Goal: Information Seeking & Learning: Learn about a topic

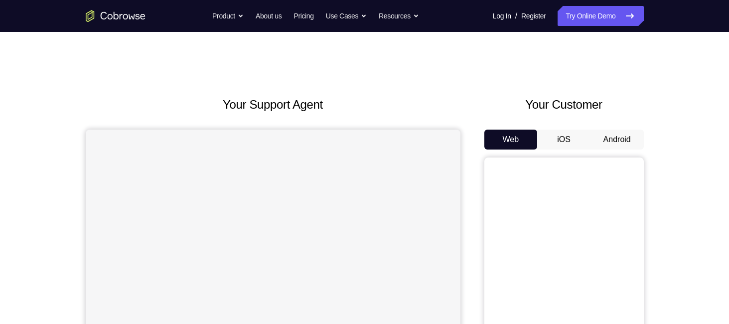
click at [635, 144] on button "Android" at bounding box center [616, 140] width 53 height 20
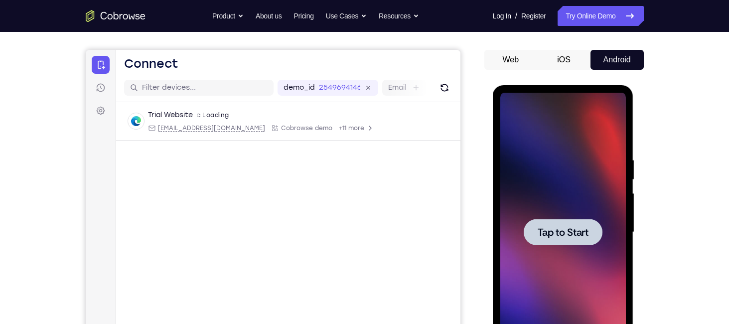
click at [588, 220] on div at bounding box center [563, 232] width 79 height 26
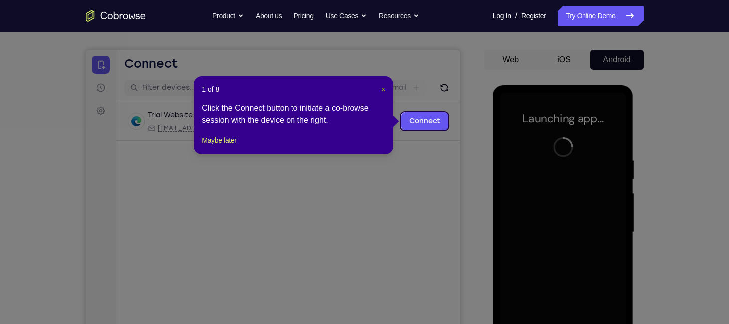
click at [385, 88] on span "×" at bounding box center [383, 89] width 4 height 8
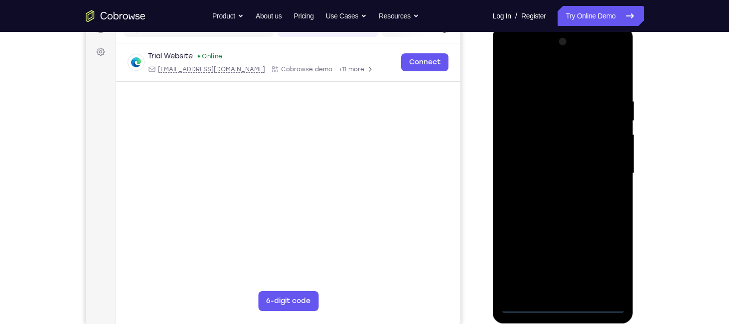
scroll to position [137, 0]
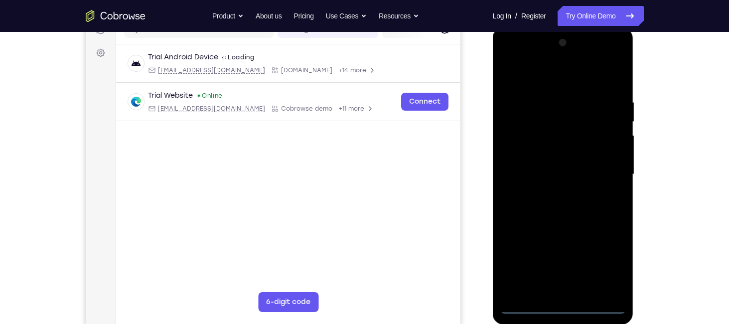
click at [564, 310] on div at bounding box center [563, 174] width 126 height 279
click at [607, 258] on div at bounding box center [563, 174] width 126 height 279
click at [548, 69] on div at bounding box center [563, 174] width 126 height 279
click at [600, 170] on div at bounding box center [563, 174] width 126 height 279
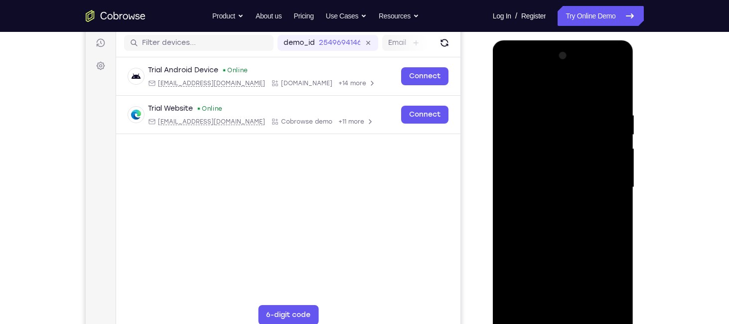
scroll to position [139, 0]
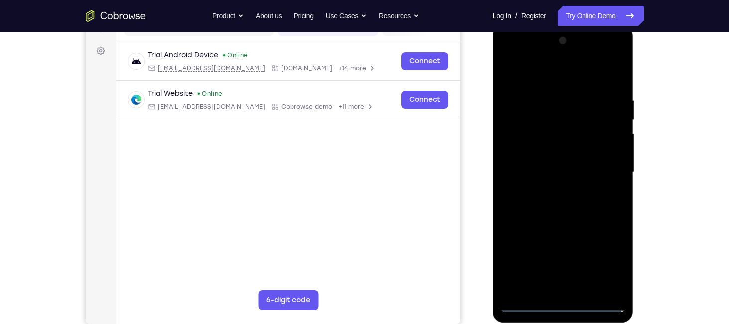
click at [554, 188] on div at bounding box center [563, 172] width 126 height 279
click at [552, 162] on div at bounding box center [563, 172] width 126 height 279
click at [562, 59] on div at bounding box center [563, 172] width 126 height 279
click at [520, 58] on div at bounding box center [563, 172] width 126 height 279
click at [558, 131] on div at bounding box center [563, 172] width 126 height 279
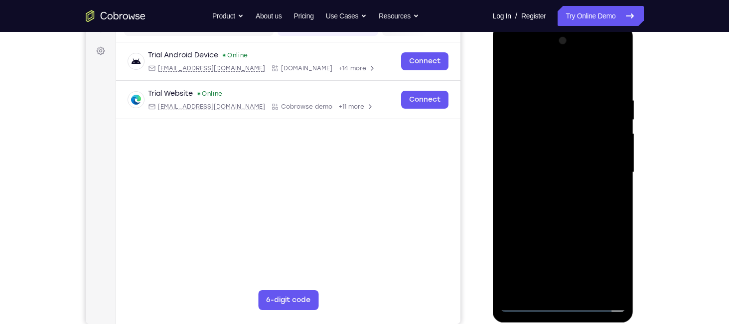
click at [530, 311] on div at bounding box center [563, 172] width 126 height 279
drag, startPoint x: 564, startPoint y: 175, endPoint x: 569, endPoint y: 70, distance: 105.2
click at [569, 70] on div at bounding box center [563, 172] width 126 height 279
click at [568, 286] on div at bounding box center [563, 172] width 126 height 279
drag, startPoint x: 554, startPoint y: 201, endPoint x: 540, endPoint y: 141, distance: 61.5
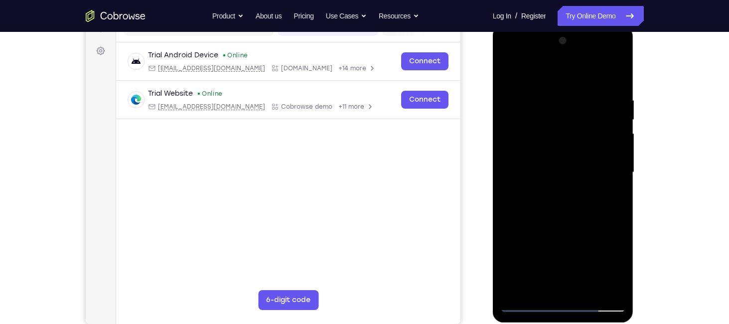
click at [540, 141] on div at bounding box center [563, 172] width 126 height 279
drag, startPoint x: 556, startPoint y: 188, endPoint x: 553, endPoint y: 349, distance: 161.4
click at [553, 323] on html "Online web based iOS Simulators and Android Emulators. Run iPhone, iPad, Mobile…" at bounding box center [564, 174] width 142 height 299
click at [560, 57] on div at bounding box center [563, 172] width 126 height 279
drag, startPoint x: 576, startPoint y: 218, endPoint x: 596, endPoint y: 24, distance: 194.7
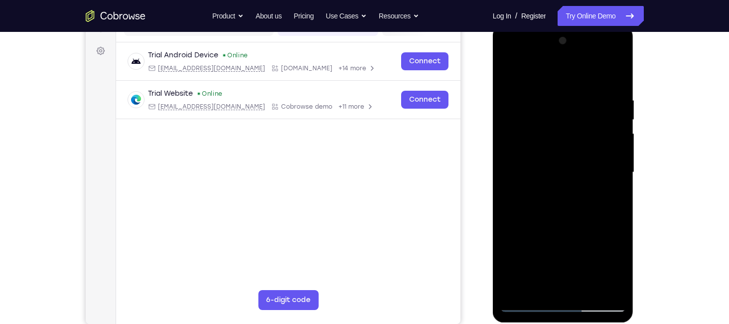
click at [596, 25] on html "Online web based iOS Simulators and Android Emulators. Run iPhone, iPad, Mobile…" at bounding box center [564, 174] width 142 height 299
click at [571, 55] on div at bounding box center [563, 172] width 126 height 279
click at [568, 136] on div at bounding box center [563, 172] width 126 height 279
click at [562, 149] on div at bounding box center [563, 172] width 126 height 279
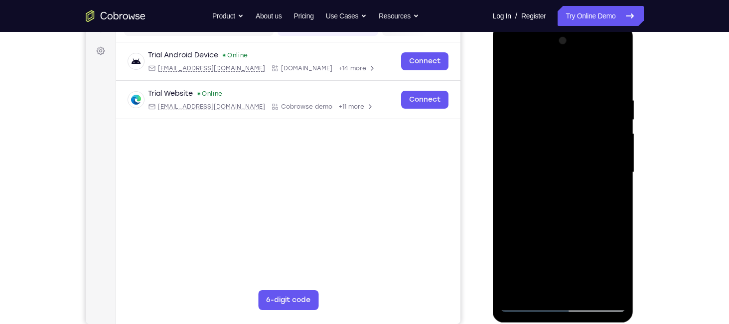
click at [509, 186] on div at bounding box center [563, 172] width 126 height 279
click at [510, 110] on div at bounding box center [563, 172] width 126 height 279
click at [528, 111] on div at bounding box center [563, 172] width 126 height 279
click at [559, 56] on div at bounding box center [563, 172] width 126 height 279
click at [570, 219] on div at bounding box center [563, 172] width 126 height 279
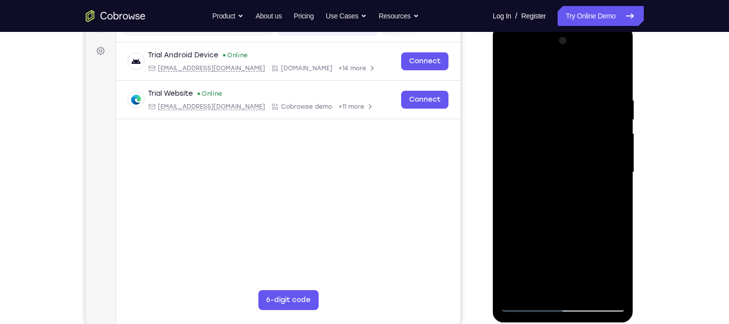
click at [546, 142] on div at bounding box center [563, 172] width 126 height 279
drag, startPoint x: 563, startPoint y: 164, endPoint x: 559, endPoint y: 96, distance: 67.9
click at [559, 96] on div at bounding box center [563, 172] width 126 height 279
drag, startPoint x: 588, startPoint y: 88, endPoint x: 589, endPoint y: 283, distance: 194.8
click at [589, 283] on div at bounding box center [563, 172] width 126 height 279
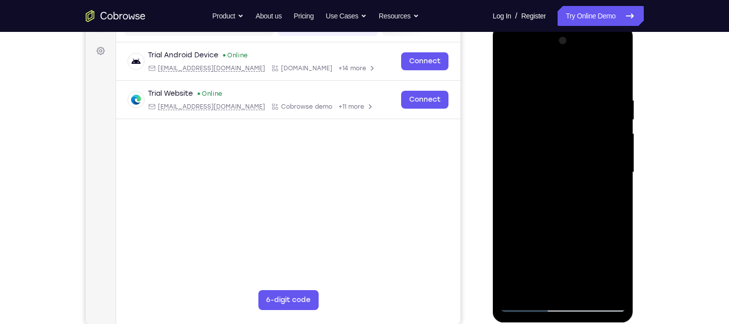
click at [529, 303] on div at bounding box center [563, 172] width 126 height 279
click at [566, 62] on div at bounding box center [563, 172] width 126 height 279
drag, startPoint x: 584, startPoint y: 238, endPoint x: 594, endPoint y: 78, distance: 160.2
click at [594, 78] on div at bounding box center [563, 172] width 126 height 279
drag, startPoint x: 585, startPoint y: 102, endPoint x: 577, endPoint y: 318, distance: 216.3
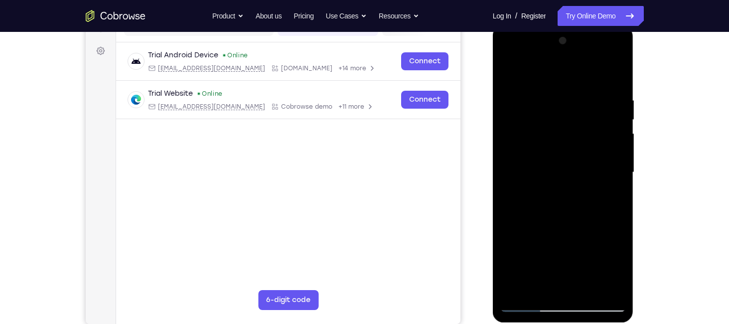
click at [577, 318] on div at bounding box center [563, 173] width 141 height 297
click at [550, 87] on div at bounding box center [563, 172] width 126 height 279
drag, startPoint x: 572, startPoint y: 262, endPoint x: 599, endPoint y: 126, distance: 138.6
click at [599, 126] on div at bounding box center [563, 172] width 126 height 279
click at [585, 251] on div at bounding box center [563, 172] width 126 height 279
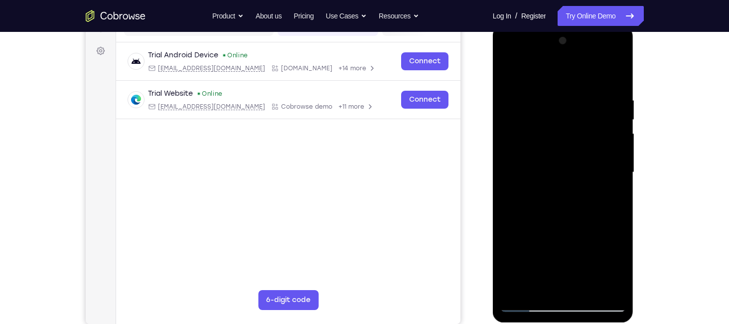
drag, startPoint x: 589, startPoint y: 247, endPoint x: 586, endPoint y: 147, distance: 99.2
click at [586, 147] on div at bounding box center [563, 172] width 126 height 279
click at [543, 195] on div at bounding box center [563, 172] width 126 height 279
click at [530, 305] on div at bounding box center [563, 172] width 126 height 279
drag, startPoint x: 567, startPoint y: 238, endPoint x: 573, endPoint y: 142, distance: 95.3
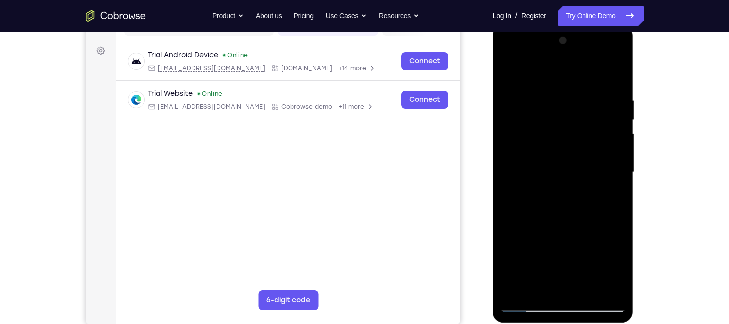
click at [573, 142] on div at bounding box center [563, 172] width 126 height 279
drag, startPoint x: 571, startPoint y: 277, endPoint x: 563, endPoint y: 47, distance: 230.3
click at [563, 47] on div at bounding box center [563, 172] width 126 height 279
drag, startPoint x: 590, startPoint y: 255, endPoint x: 592, endPoint y: 138, distance: 116.1
click at [592, 138] on div at bounding box center [563, 172] width 126 height 279
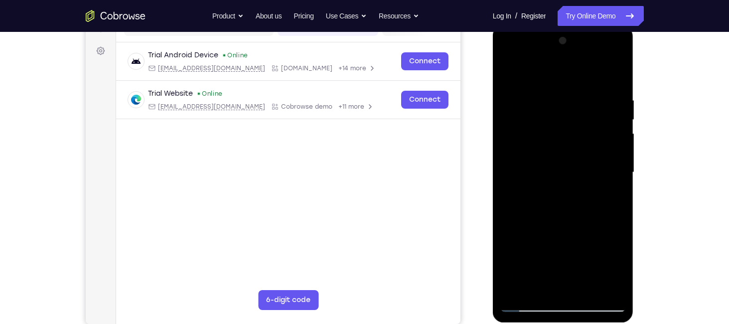
drag, startPoint x: 581, startPoint y: 285, endPoint x: 572, endPoint y: 90, distance: 195.4
click at [572, 90] on div at bounding box center [563, 172] width 126 height 279
click at [581, 224] on div at bounding box center [563, 172] width 126 height 279
click at [566, 230] on div at bounding box center [563, 172] width 126 height 279
drag, startPoint x: 559, startPoint y: 227, endPoint x: 556, endPoint y: 91, distance: 136.0
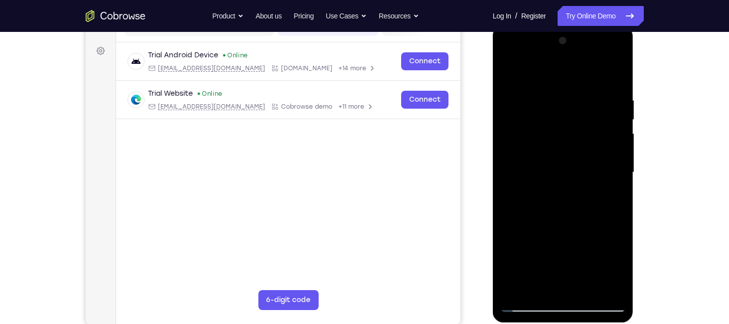
click at [556, 91] on div at bounding box center [563, 172] width 126 height 279
click at [509, 52] on div at bounding box center [563, 172] width 126 height 279
click at [603, 142] on div at bounding box center [563, 172] width 126 height 279
click at [554, 59] on div at bounding box center [563, 172] width 126 height 279
click at [579, 154] on div at bounding box center [563, 172] width 126 height 279
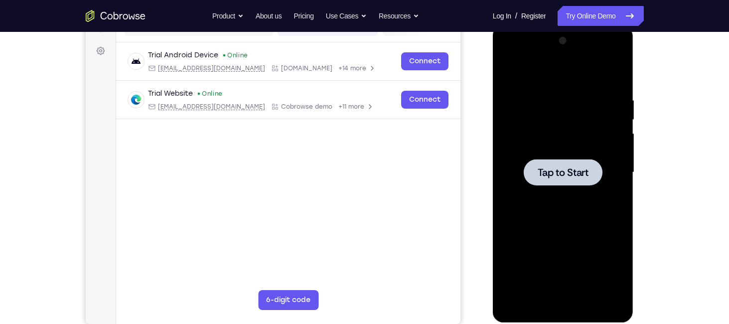
click at [561, 174] on span "Tap to Start" at bounding box center [562, 172] width 51 height 10
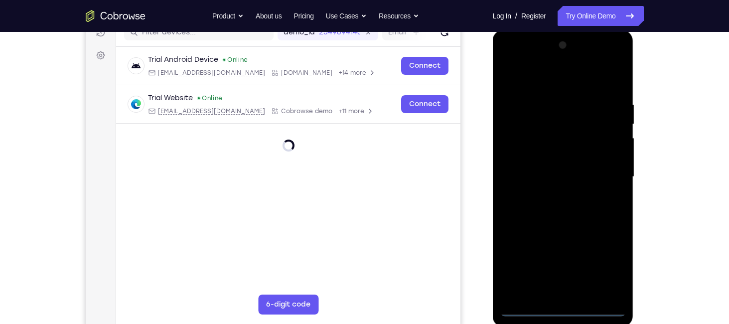
scroll to position [136, 0]
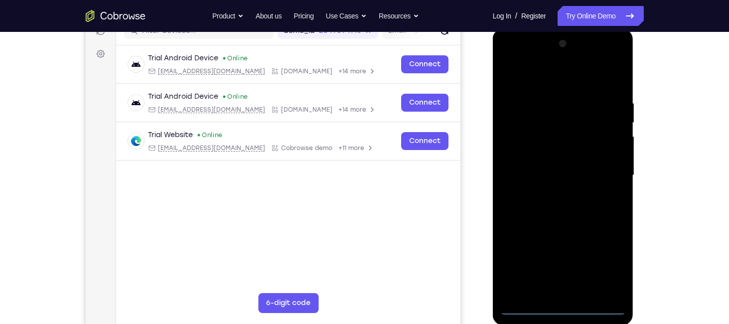
click at [562, 310] on div at bounding box center [563, 175] width 126 height 279
click at [612, 270] on div at bounding box center [563, 175] width 126 height 279
click at [541, 81] on div at bounding box center [563, 175] width 126 height 279
click at [605, 168] on div at bounding box center [563, 175] width 126 height 279
click at [548, 194] on div at bounding box center [563, 175] width 126 height 279
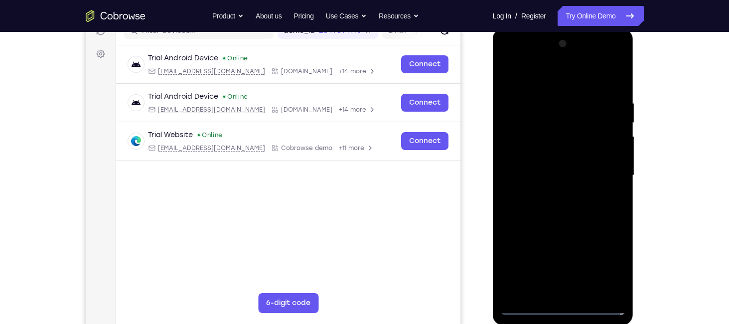
click at [545, 169] on div at bounding box center [563, 175] width 126 height 279
click at [539, 155] on div at bounding box center [563, 175] width 126 height 279
click at [540, 173] on div at bounding box center [563, 175] width 126 height 279
click at [550, 93] on div at bounding box center [563, 175] width 126 height 279
drag, startPoint x: 545, startPoint y: 80, endPoint x: 561, endPoint y: -40, distance: 121.1
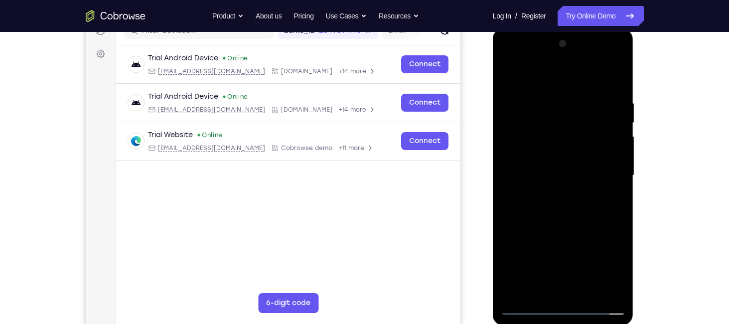
click at [561, 28] on html "Online web based iOS Simulators and Android Emulators. Run iPhone, iPad, Mobile…" at bounding box center [564, 177] width 142 height 299
click at [616, 90] on div at bounding box center [563, 175] width 126 height 279
click at [546, 105] on div at bounding box center [563, 175] width 126 height 279
click at [605, 289] on div at bounding box center [563, 175] width 126 height 279
click at [613, 81] on div at bounding box center [563, 175] width 126 height 279
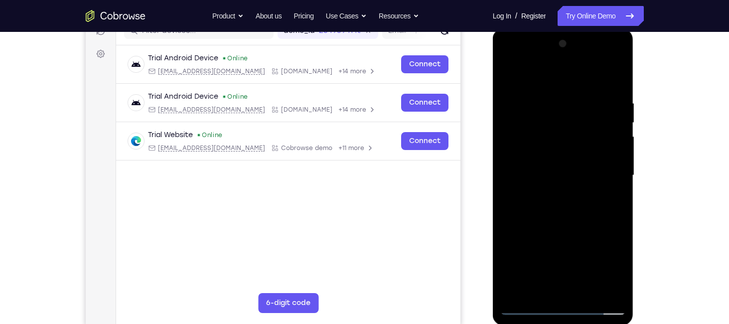
click at [584, 103] on div at bounding box center [563, 175] width 126 height 279
click at [617, 77] on div at bounding box center [563, 175] width 126 height 279
click at [613, 99] on div at bounding box center [563, 175] width 126 height 279
click at [533, 80] on div at bounding box center [563, 175] width 126 height 279
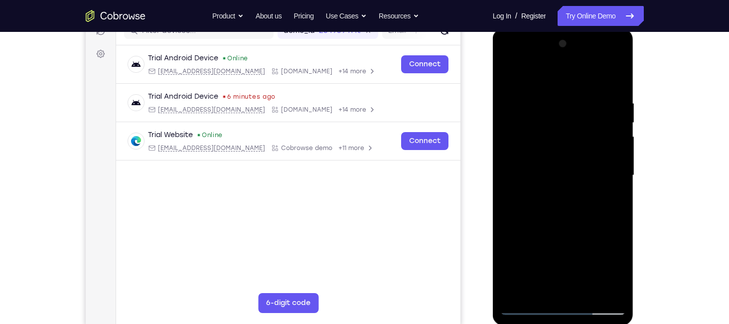
click at [548, 113] on div at bounding box center [563, 175] width 126 height 279
click at [543, 290] on div at bounding box center [563, 175] width 126 height 279
click at [514, 291] on div at bounding box center [563, 175] width 126 height 279
click at [620, 76] on div at bounding box center [563, 175] width 126 height 279
click at [532, 113] on div at bounding box center [563, 175] width 126 height 279
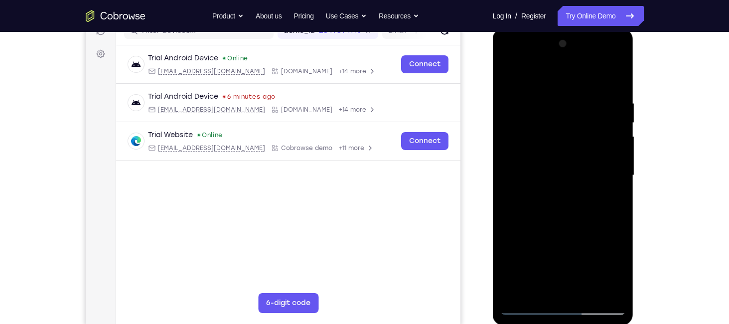
click at [513, 97] on div at bounding box center [563, 175] width 126 height 279
click at [519, 97] on div at bounding box center [563, 175] width 126 height 279
click at [519, 99] on div at bounding box center [563, 175] width 126 height 279
click at [511, 75] on div at bounding box center [563, 175] width 126 height 279
click at [571, 114] on div at bounding box center [563, 175] width 126 height 279
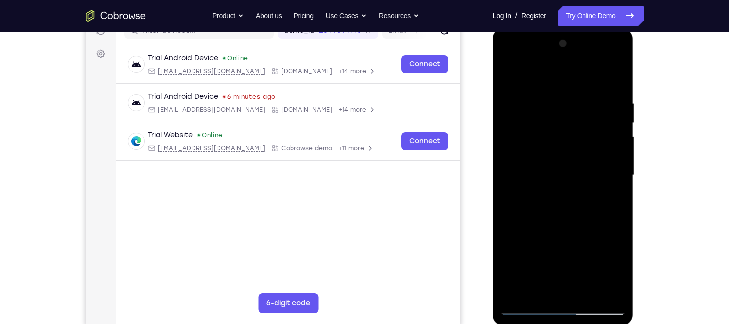
click at [525, 250] on div at bounding box center [563, 175] width 126 height 279
click at [510, 70] on div at bounding box center [563, 175] width 126 height 279
click at [520, 92] on div at bounding box center [563, 175] width 126 height 279
click at [604, 286] on div at bounding box center [563, 175] width 126 height 279
click at [520, 90] on div at bounding box center [563, 175] width 126 height 279
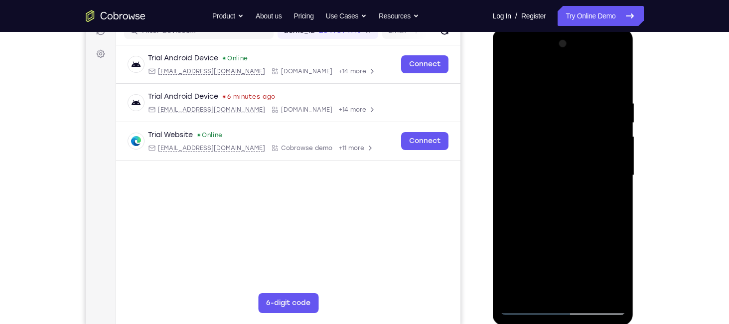
click at [532, 288] on div at bounding box center [563, 175] width 126 height 279
click at [536, 286] on div at bounding box center [563, 175] width 126 height 279
click at [574, 246] on div at bounding box center [563, 175] width 126 height 279
click at [569, 140] on div at bounding box center [563, 175] width 126 height 279
click at [538, 162] on div at bounding box center [563, 175] width 126 height 279
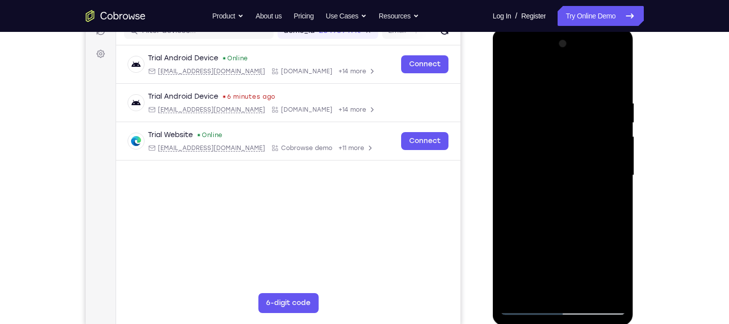
click at [582, 288] on div at bounding box center [563, 175] width 126 height 279
click at [542, 223] on div at bounding box center [563, 175] width 126 height 279
drag, startPoint x: 542, startPoint y: 223, endPoint x: 542, endPoint y: 233, distance: 10.0
click at [542, 233] on div at bounding box center [563, 175] width 126 height 279
click at [525, 304] on div at bounding box center [563, 175] width 126 height 279
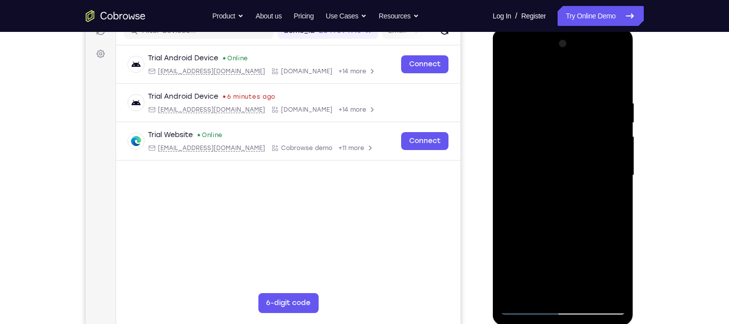
click at [519, 100] on div at bounding box center [563, 175] width 126 height 279
click at [568, 291] on div at bounding box center [563, 175] width 126 height 279
click at [600, 220] on div at bounding box center [563, 175] width 126 height 279
click at [564, 151] on div at bounding box center [563, 175] width 126 height 279
click at [585, 291] on div at bounding box center [563, 175] width 126 height 279
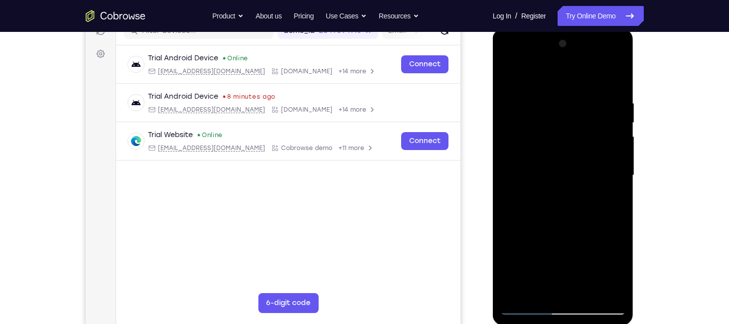
click at [613, 288] on div at bounding box center [563, 175] width 126 height 279
click at [615, 296] on div at bounding box center [563, 175] width 126 height 279
click at [602, 206] on div at bounding box center [563, 175] width 126 height 279
click at [509, 74] on div at bounding box center [563, 175] width 126 height 279
click at [516, 248] on div at bounding box center [563, 175] width 126 height 279
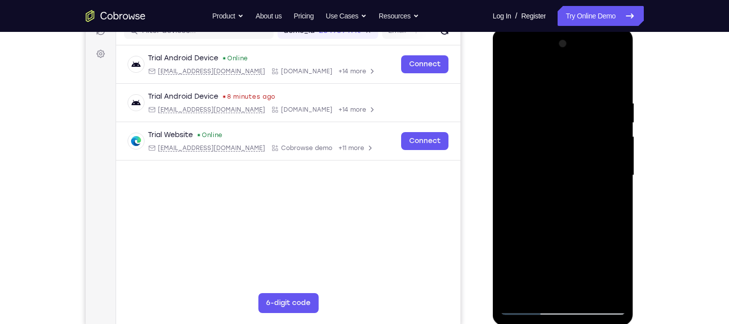
click at [587, 226] on div at bounding box center [563, 175] width 126 height 279
drag, startPoint x: 568, startPoint y: 249, endPoint x: 573, endPoint y: 89, distance: 160.5
click at [573, 89] on div at bounding box center [563, 175] width 126 height 279
drag, startPoint x: 564, startPoint y: 257, endPoint x: 565, endPoint y: 89, distance: 167.9
click at [565, 89] on div at bounding box center [563, 175] width 126 height 279
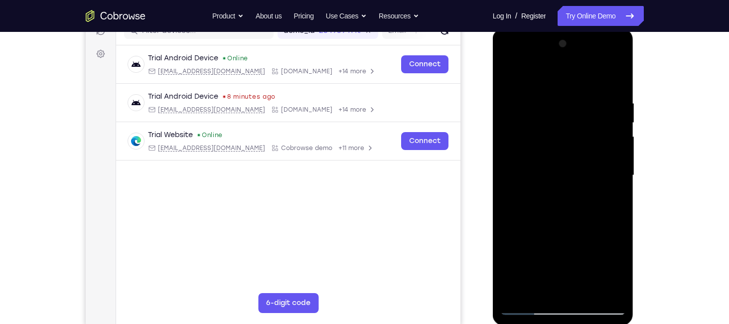
drag, startPoint x: 564, startPoint y: 265, endPoint x: 575, endPoint y: 59, distance: 207.0
click at [575, 59] on div at bounding box center [563, 175] width 126 height 279
drag, startPoint x: 569, startPoint y: 267, endPoint x: 559, endPoint y: 69, distance: 198.5
click at [559, 69] on div at bounding box center [563, 175] width 126 height 279
click at [508, 64] on div at bounding box center [563, 175] width 126 height 279
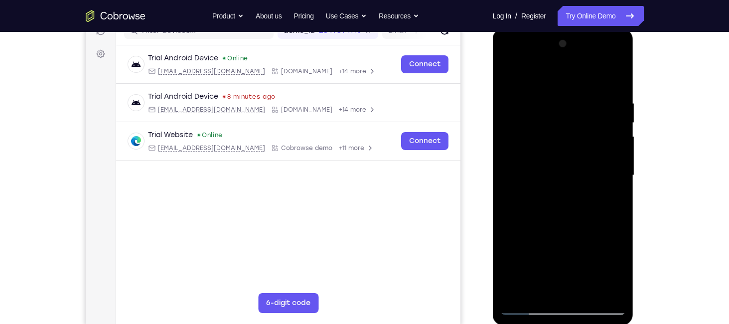
click at [522, 143] on div at bounding box center [563, 175] width 126 height 279
click at [613, 289] on div at bounding box center [563, 175] width 126 height 279
click at [588, 295] on div at bounding box center [563, 175] width 126 height 279
click at [606, 143] on div at bounding box center [563, 175] width 126 height 279
click at [511, 69] on div at bounding box center [563, 175] width 126 height 279
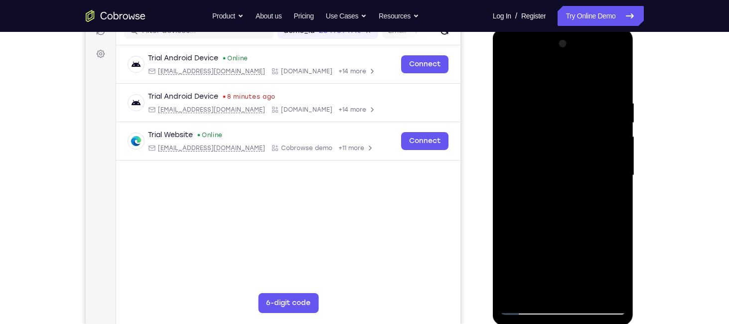
click at [541, 164] on div at bounding box center [563, 175] width 126 height 279
click at [509, 82] on div at bounding box center [563, 175] width 126 height 279
click at [543, 163] on div at bounding box center [563, 175] width 126 height 279
click at [513, 72] on div at bounding box center [563, 175] width 126 height 279
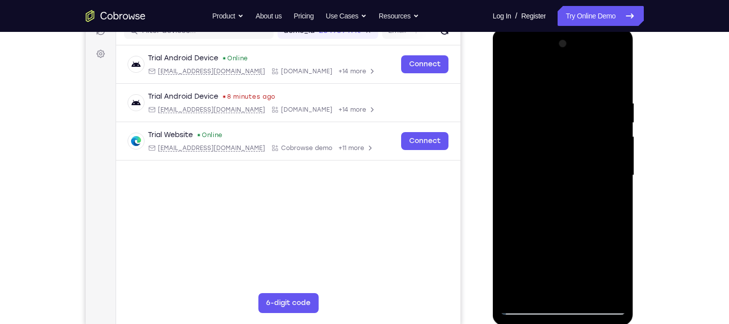
click at [615, 294] on div at bounding box center [563, 175] width 126 height 279
click at [619, 73] on div at bounding box center [563, 175] width 126 height 279
click at [564, 231] on div at bounding box center [563, 175] width 126 height 279
click at [527, 306] on div at bounding box center [563, 175] width 126 height 279
click at [586, 292] on div at bounding box center [563, 175] width 126 height 279
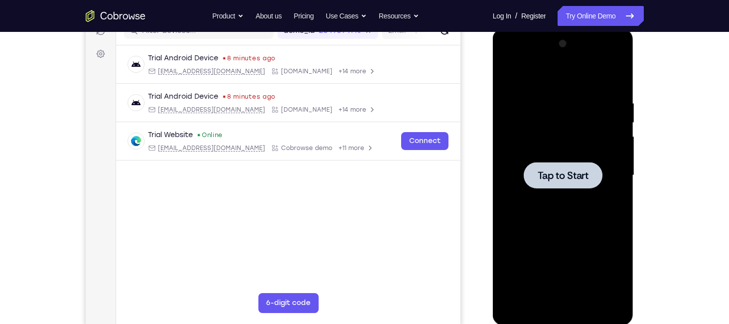
click at [568, 162] on div at bounding box center [563, 175] width 79 height 26
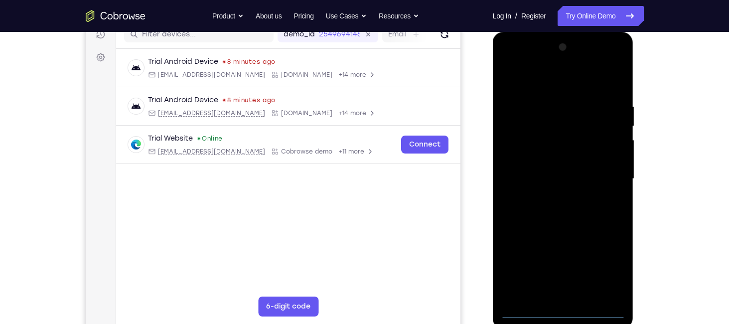
scroll to position [133, 0]
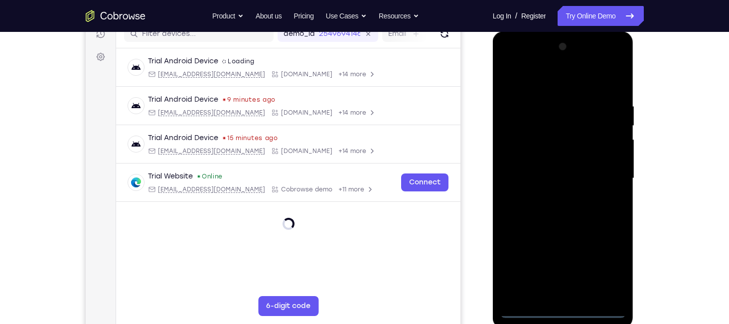
click at [566, 316] on div at bounding box center [563, 178] width 126 height 279
click at [564, 311] on div at bounding box center [563, 178] width 126 height 279
click at [606, 269] on div at bounding box center [563, 178] width 126 height 279
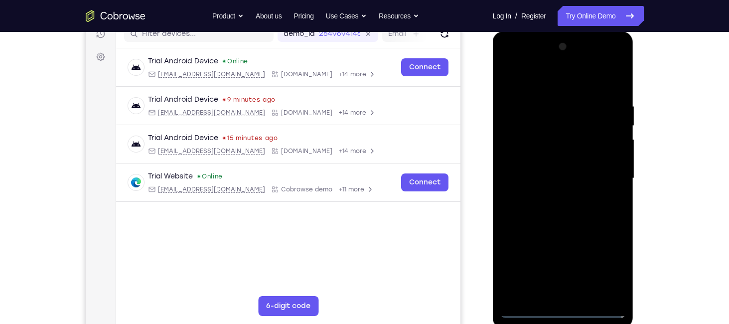
click at [536, 80] on div at bounding box center [563, 178] width 126 height 279
click at [604, 175] on div at bounding box center [563, 178] width 126 height 279
click at [552, 196] on div at bounding box center [563, 178] width 126 height 279
click at [550, 168] on div at bounding box center [563, 178] width 126 height 279
click at [547, 160] on div at bounding box center [563, 178] width 126 height 279
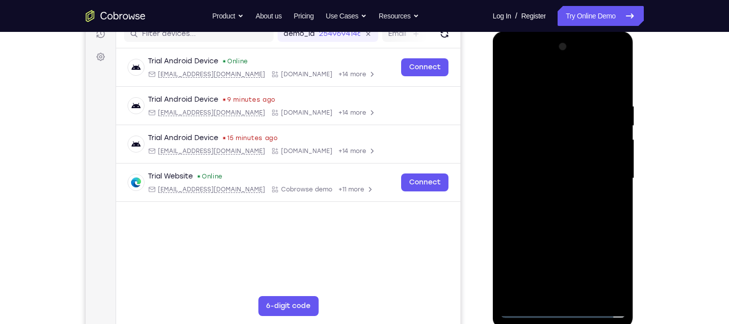
click at [545, 179] on div at bounding box center [563, 178] width 126 height 279
click at [563, 222] on div at bounding box center [563, 178] width 126 height 279
drag, startPoint x: 546, startPoint y: 86, endPoint x: 541, endPoint y: -22, distance: 108.7
click at [541, 31] on html "Online web based iOS Simulators and Android Emulators. Run iPhone, iPad, Mobile…" at bounding box center [564, 180] width 142 height 299
click at [588, 294] on div at bounding box center [563, 178] width 126 height 279
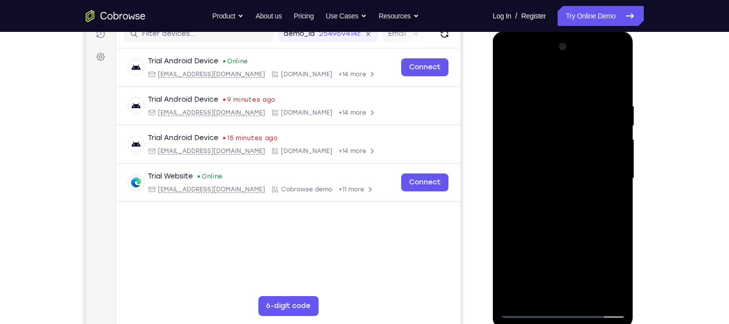
click at [563, 228] on div at bounding box center [563, 178] width 126 height 279
click at [559, 170] on div at bounding box center [563, 178] width 126 height 279
click at [509, 80] on div at bounding box center [563, 178] width 126 height 279
click at [616, 146] on div at bounding box center [563, 178] width 126 height 279
click at [509, 76] on div at bounding box center [563, 178] width 126 height 279
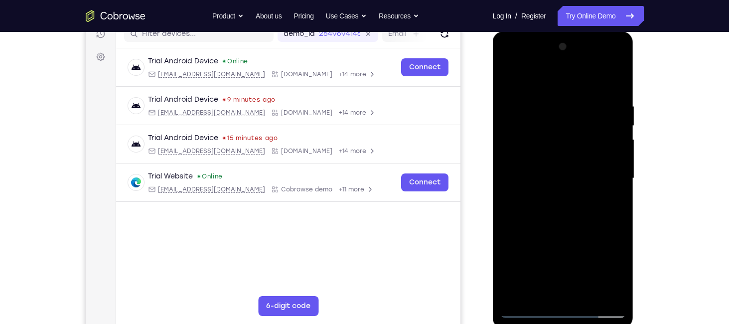
drag, startPoint x: 572, startPoint y: 278, endPoint x: 573, endPoint y: 226, distance: 52.3
click at [573, 226] on div at bounding box center [563, 178] width 126 height 279
drag, startPoint x: 563, startPoint y: 251, endPoint x: 564, endPoint y: 110, distance: 140.5
click at [564, 110] on div at bounding box center [563, 178] width 126 height 279
drag, startPoint x: 580, startPoint y: 281, endPoint x: 585, endPoint y: 136, distance: 145.0
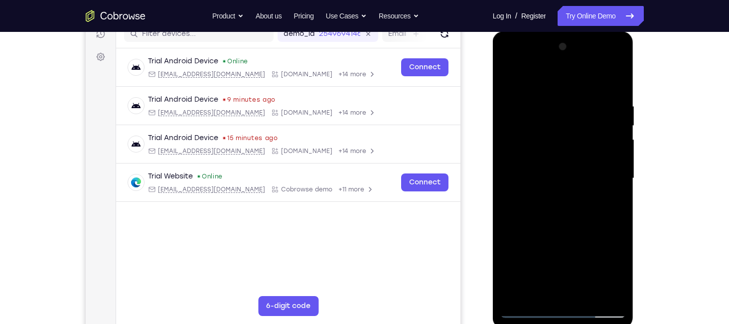
click at [585, 136] on div at bounding box center [563, 178] width 126 height 279
click at [513, 81] on div at bounding box center [563, 178] width 126 height 279
click at [572, 168] on div at bounding box center [563, 178] width 126 height 279
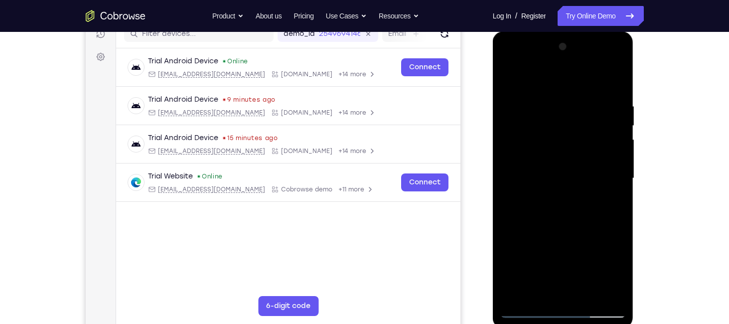
click at [589, 293] on div at bounding box center [563, 178] width 126 height 279
click at [528, 311] on div at bounding box center [563, 178] width 126 height 279
click at [551, 105] on div at bounding box center [563, 178] width 126 height 279
click at [600, 293] on div at bounding box center [563, 178] width 126 height 279
click at [600, 295] on div at bounding box center [563, 178] width 126 height 279
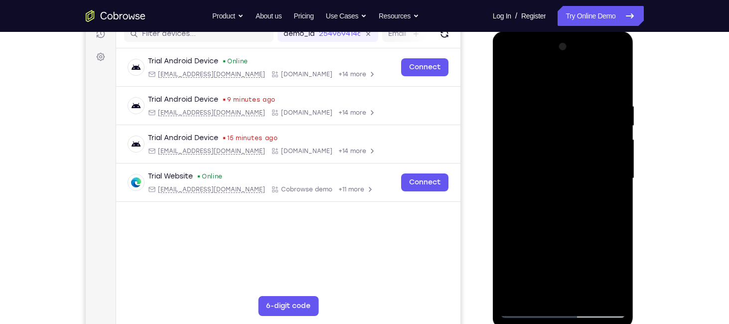
click at [612, 293] on div at bounding box center [563, 178] width 126 height 279
click at [617, 84] on div at bounding box center [563, 178] width 126 height 279
drag, startPoint x: 611, startPoint y: 93, endPoint x: 469, endPoint y: 120, distance: 145.0
click at [493, 120] on html "Online web based iOS Simulators and Android Emulators. Run iPhone, iPad, Mobile…" at bounding box center [564, 180] width 142 height 299
drag, startPoint x: 615, startPoint y: 96, endPoint x: 454, endPoint y: 109, distance: 161.5
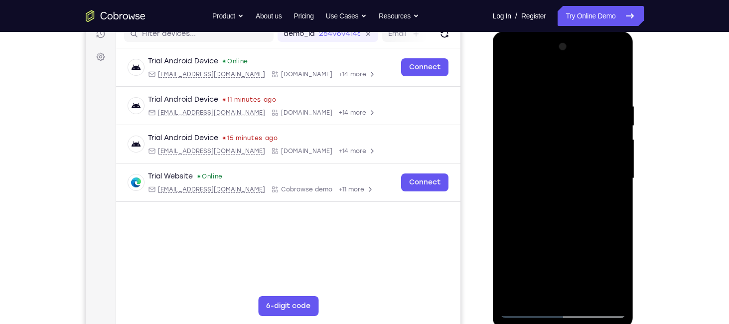
click at [493, 109] on html "Online web based iOS Simulators and Android Emulators. Run iPhone, iPad, Mobile…" at bounding box center [564, 180] width 142 height 299
drag, startPoint x: 616, startPoint y: 97, endPoint x: 448, endPoint y: 111, distance: 168.4
click at [493, 111] on html "Online web based iOS Simulators and Android Emulators. Run iPhone, iPad, Mobile…" at bounding box center [564, 180] width 142 height 299
drag, startPoint x: 614, startPoint y: 94, endPoint x: 495, endPoint y: 118, distance: 121.5
click at [495, 118] on div at bounding box center [563, 179] width 141 height 297
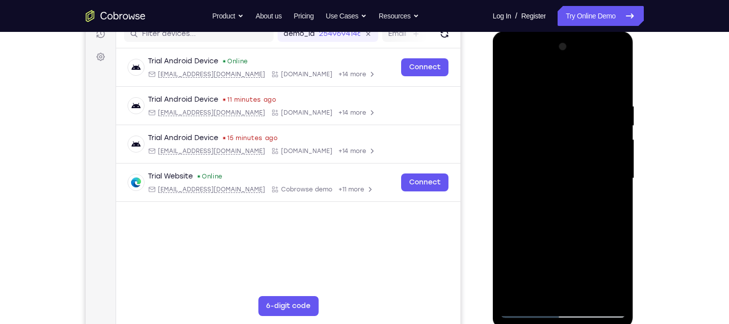
click at [507, 99] on div at bounding box center [563, 178] width 126 height 279
click at [602, 296] on div at bounding box center [563, 178] width 126 height 279
click at [614, 82] on div at bounding box center [563, 178] width 126 height 279
click at [554, 93] on div at bounding box center [563, 178] width 126 height 279
click at [614, 86] on div at bounding box center [563, 178] width 126 height 279
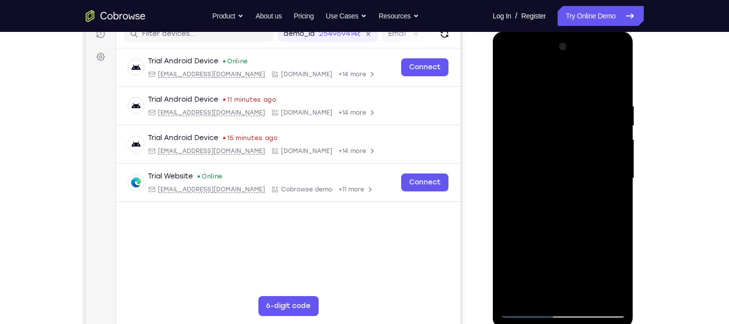
drag, startPoint x: 616, startPoint y: 104, endPoint x: 513, endPoint y: 126, distance: 106.0
click at [513, 126] on div at bounding box center [563, 178] width 126 height 279
click at [546, 94] on div at bounding box center [563, 178] width 126 height 279
click at [615, 77] on div at bounding box center [563, 178] width 126 height 279
drag, startPoint x: 610, startPoint y: 96, endPoint x: 493, endPoint y: 112, distance: 118.6
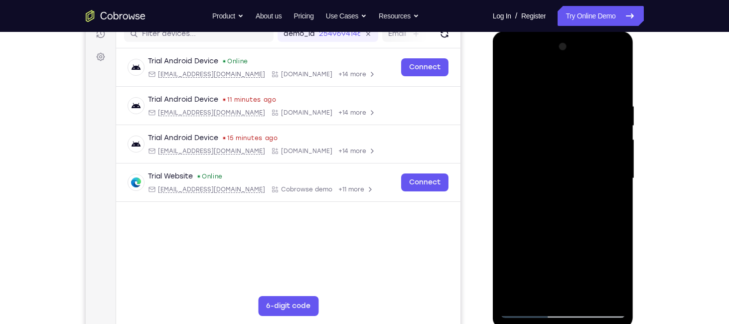
click at [493, 112] on div at bounding box center [563, 179] width 141 height 297
click at [582, 294] on div at bounding box center [563, 178] width 126 height 279
drag, startPoint x: 552, startPoint y: 119, endPoint x: 529, endPoint y: 329, distance: 211.5
click at [529, 323] on div at bounding box center [564, 180] width 142 height 299
click at [511, 80] on div at bounding box center [563, 178] width 126 height 279
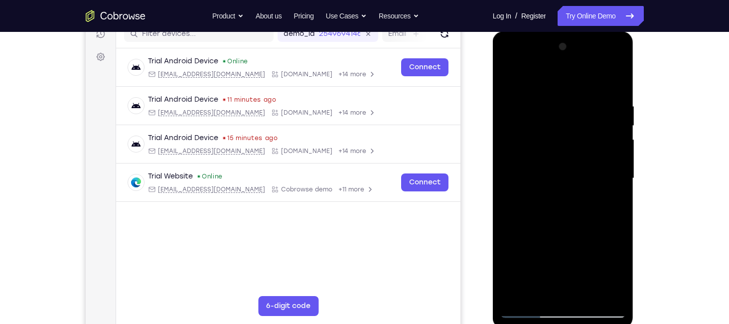
click at [543, 101] on div at bounding box center [563, 178] width 126 height 279
click at [604, 291] on div at bounding box center [563, 178] width 126 height 279
click at [552, 290] on div at bounding box center [563, 178] width 126 height 279
click at [583, 173] on div at bounding box center [563, 178] width 126 height 279
click at [588, 291] on div at bounding box center [563, 178] width 126 height 279
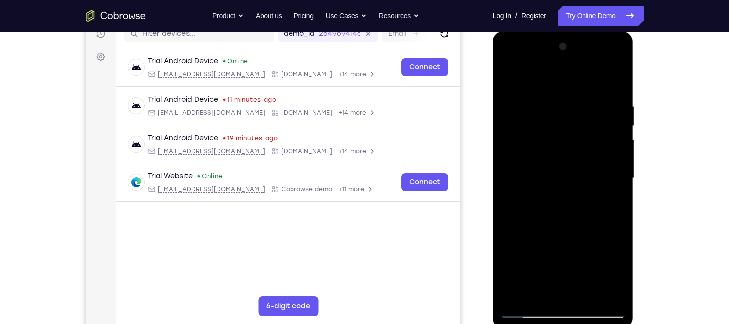
click at [612, 292] on div at bounding box center [563, 178] width 126 height 279
click at [616, 80] on div at bounding box center [563, 178] width 126 height 279
drag, startPoint x: 561, startPoint y: 88, endPoint x: 596, endPoint y: 285, distance: 200.3
click at [596, 285] on div at bounding box center [563, 178] width 126 height 279
click at [593, 295] on div at bounding box center [563, 178] width 126 height 279
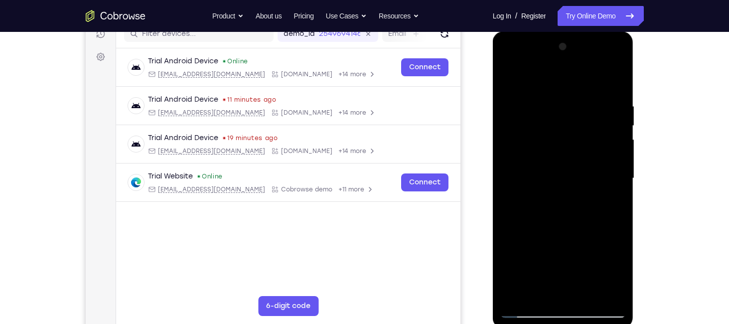
click at [531, 317] on div at bounding box center [563, 178] width 126 height 279
click at [608, 291] on div at bounding box center [563, 178] width 126 height 279
click at [622, 75] on div at bounding box center [563, 178] width 126 height 279
click at [581, 228] on div at bounding box center [563, 178] width 126 height 279
click at [540, 95] on div at bounding box center [563, 178] width 126 height 279
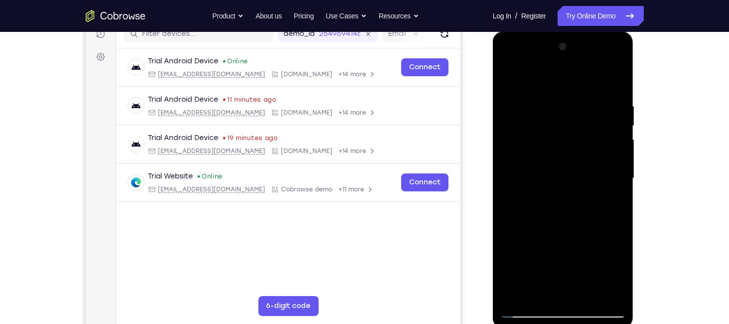
click at [548, 263] on div at bounding box center [563, 178] width 126 height 279
click at [605, 264] on div at bounding box center [563, 178] width 126 height 279
drag, startPoint x: 577, startPoint y: 289, endPoint x: 594, endPoint y: 289, distance: 17.4
click at [594, 289] on div at bounding box center [563, 178] width 126 height 279
click at [612, 294] on div at bounding box center [563, 178] width 126 height 279
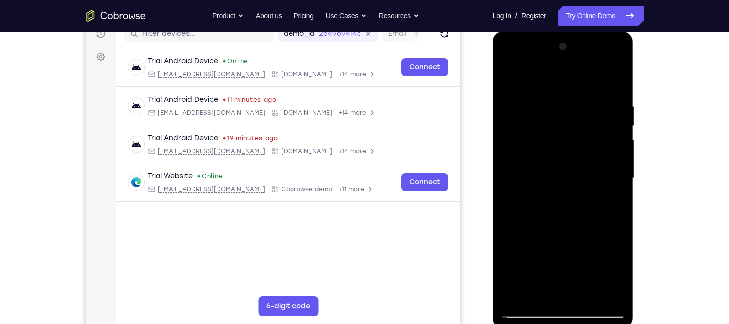
drag, startPoint x: 574, startPoint y: 225, endPoint x: 576, endPoint y: 82, distance: 143.0
click at [576, 82] on div at bounding box center [563, 178] width 126 height 279
drag, startPoint x: 577, startPoint y: 224, endPoint x: 584, endPoint y: 35, distance: 188.9
click at [584, 35] on div at bounding box center [563, 179] width 141 height 297
drag, startPoint x: 551, startPoint y: 105, endPoint x: 553, endPoint y: 304, distance: 199.8
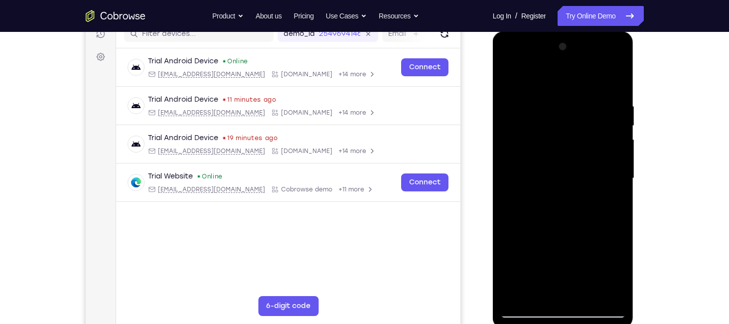
click at [553, 304] on div at bounding box center [563, 178] width 126 height 279
click at [512, 75] on div at bounding box center [563, 178] width 126 height 279
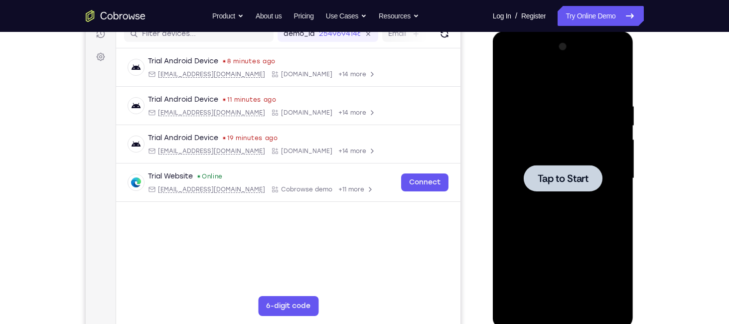
click at [510, 160] on div at bounding box center [563, 178] width 126 height 279
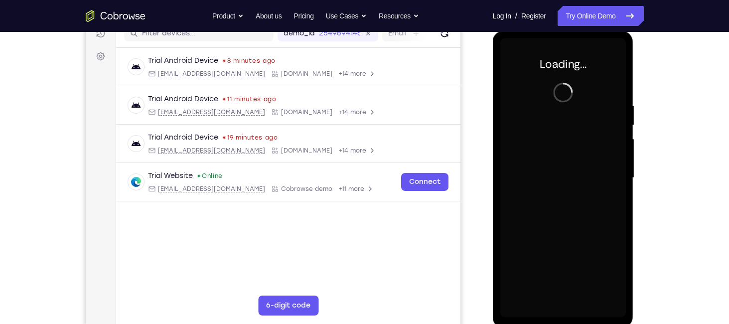
scroll to position [134, 0]
click at [586, 189] on div at bounding box center [563, 177] width 126 height 279
